Goal: Find specific page/section: Find specific page/section

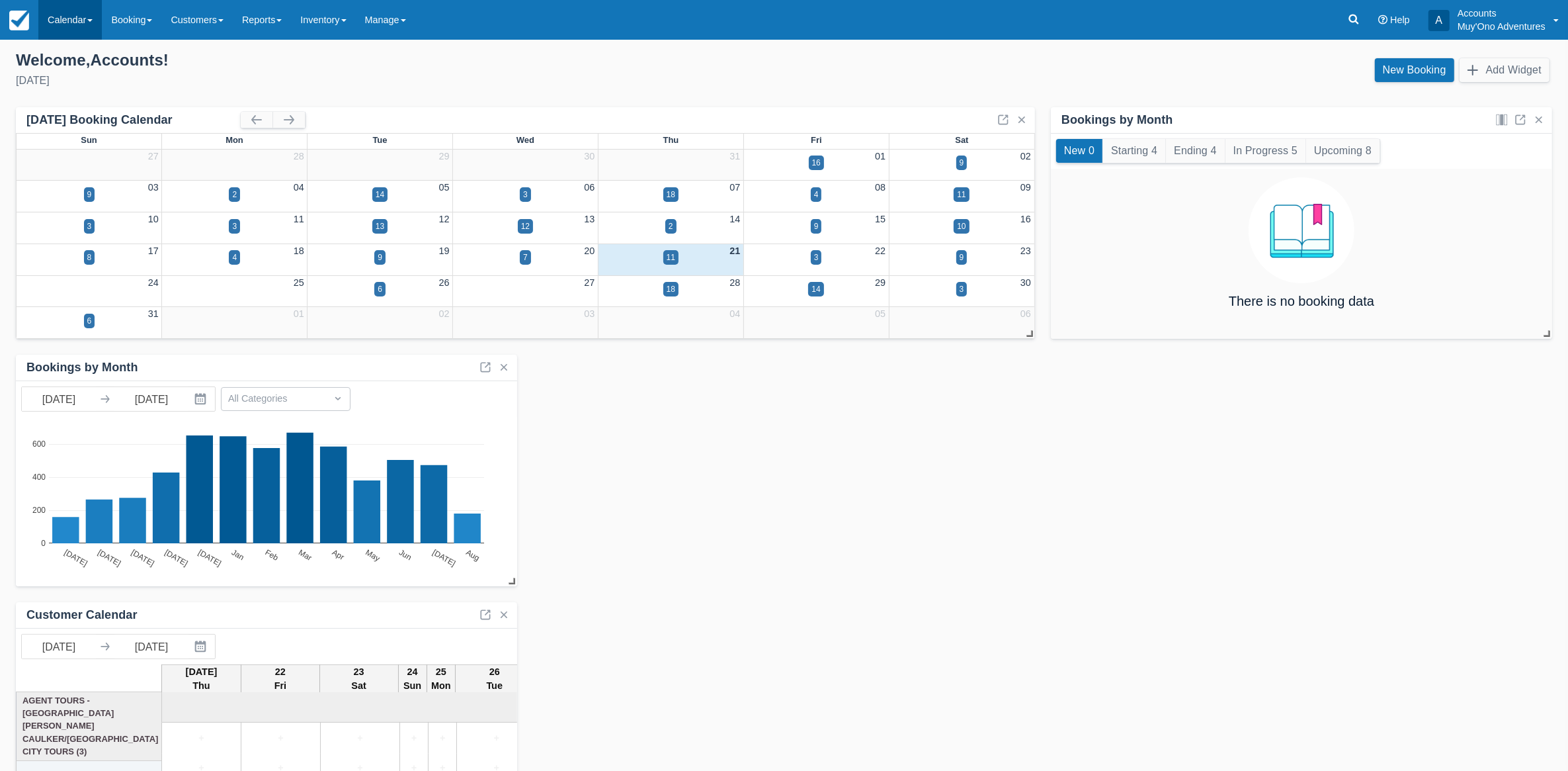
click at [51, 27] on link "Calendar" at bounding box center [70, 20] width 63 height 40
click at [53, 122] on link "Month" at bounding box center [91, 125] width 105 height 27
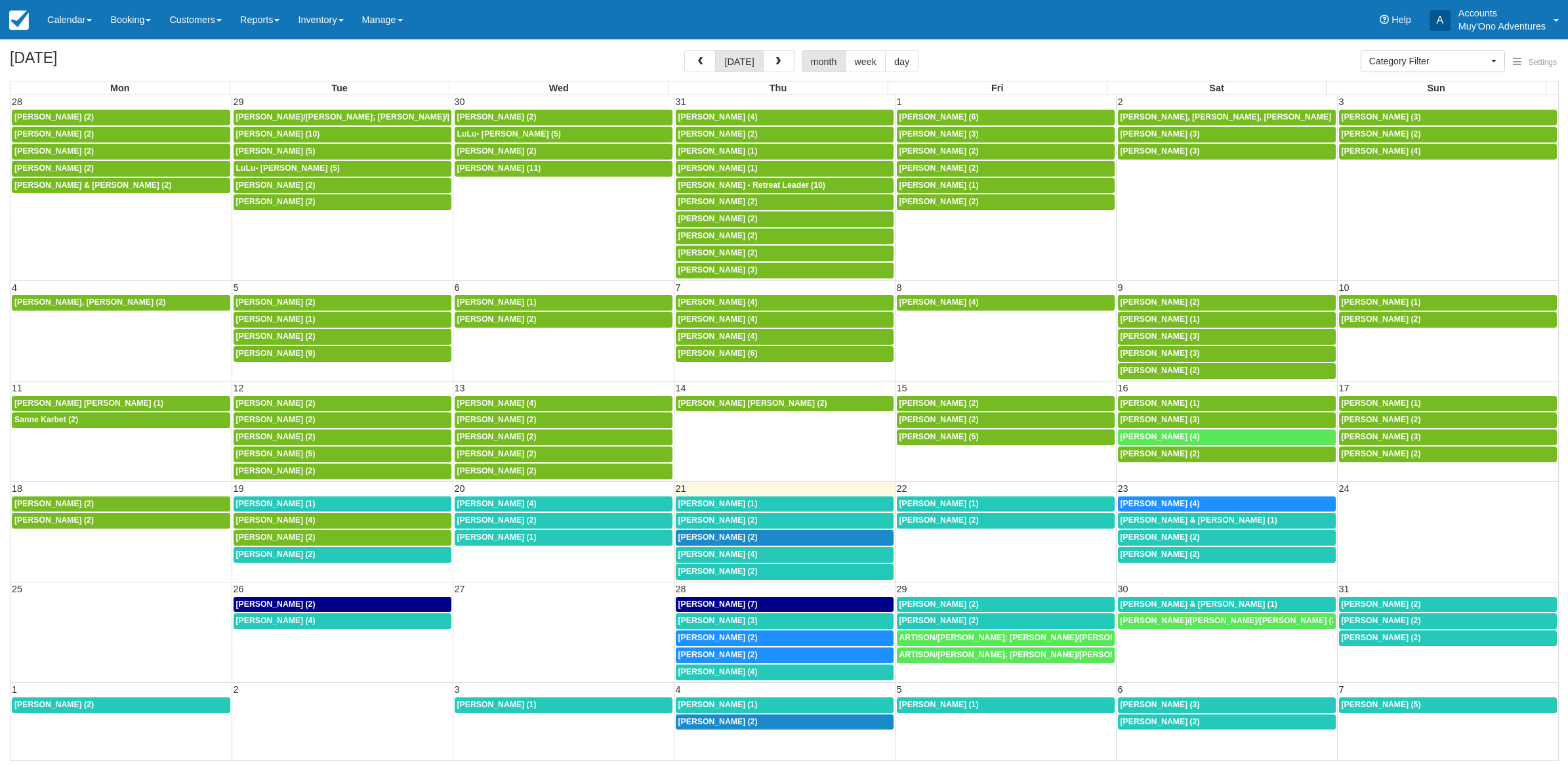
select select
